Goal: Task Accomplishment & Management: Manage account settings

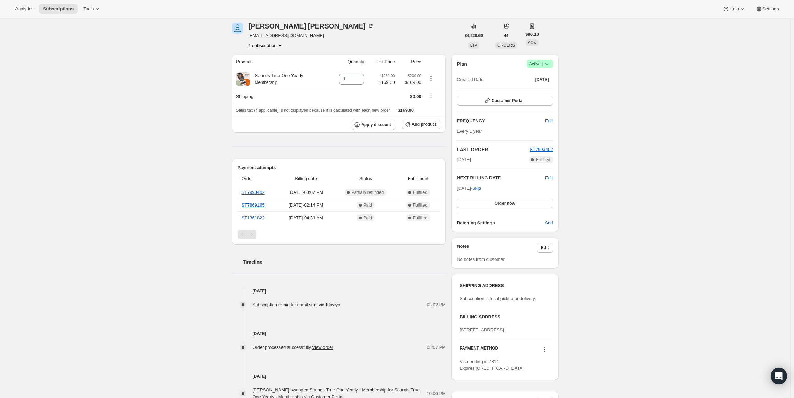
scroll to position [138, 0]
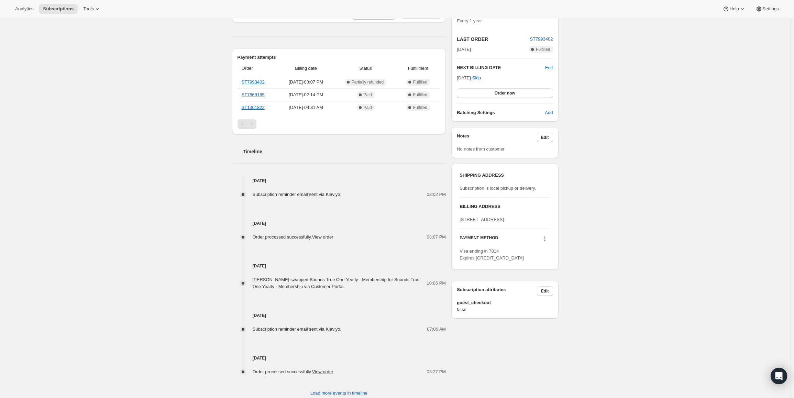
click at [545, 240] on icon at bounding box center [544, 239] width 1 height 1
click at [541, 266] on span "Send link to update card" at bounding box center [546, 265] width 48 height 5
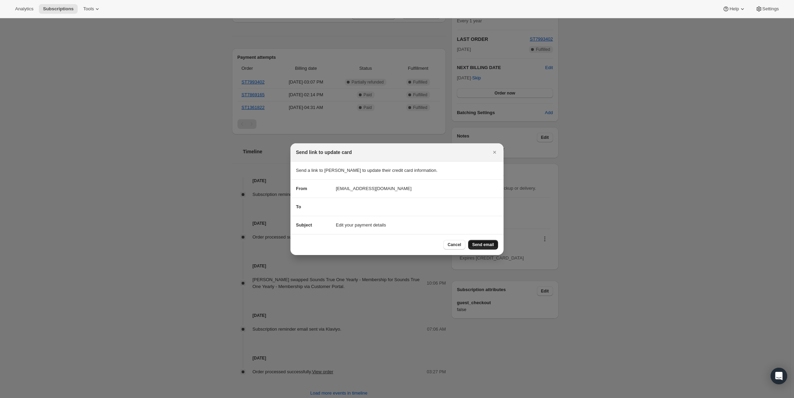
click at [479, 244] on span "Send email" at bounding box center [483, 245] width 22 height 6
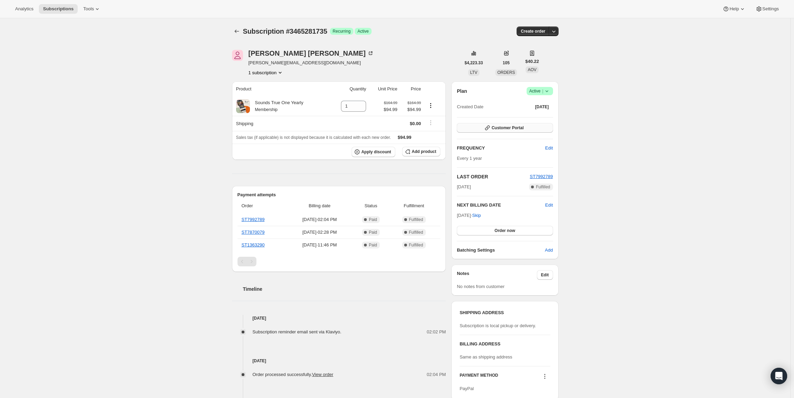
click at [519, 128] on span "Customer Portal" at bounding box center [508, 128] width 32 height 6
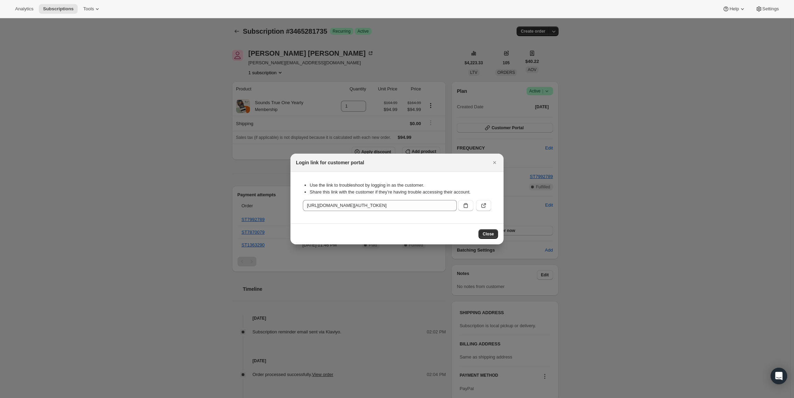
drag, startPoint x: 471, startPoint y: 206, endPoint x: 425, endPoint y: 200, distance: 46.1
click at [470, 205] on button ":rc0:" at bounding box center [465, 205] width 15 height 11
